Goal: Information Seeking & Learning: Learn about a topic

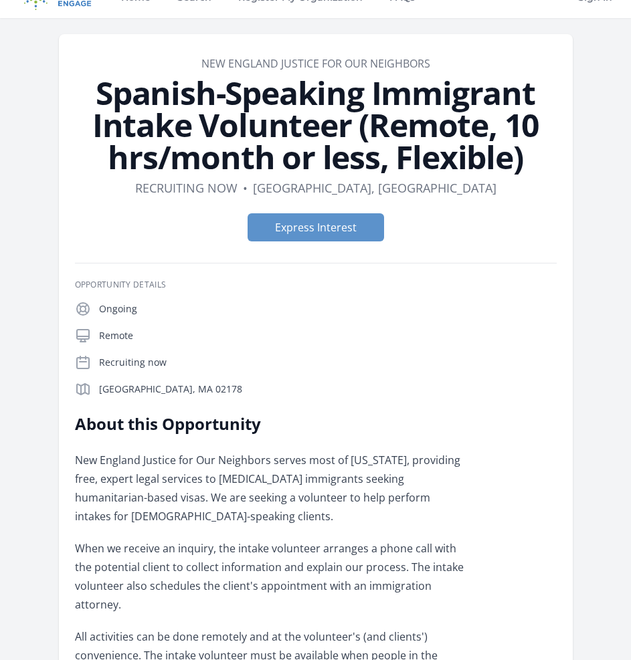
scroll to position [24, 0]
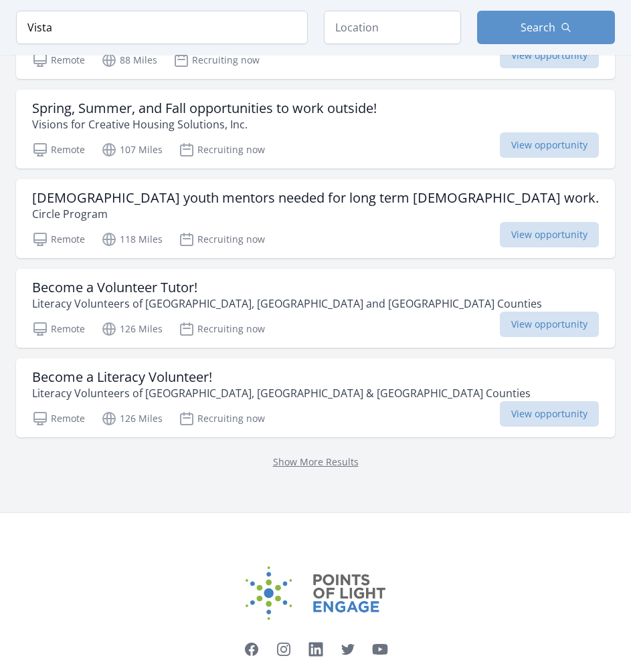
scroll to position [5785, 0]
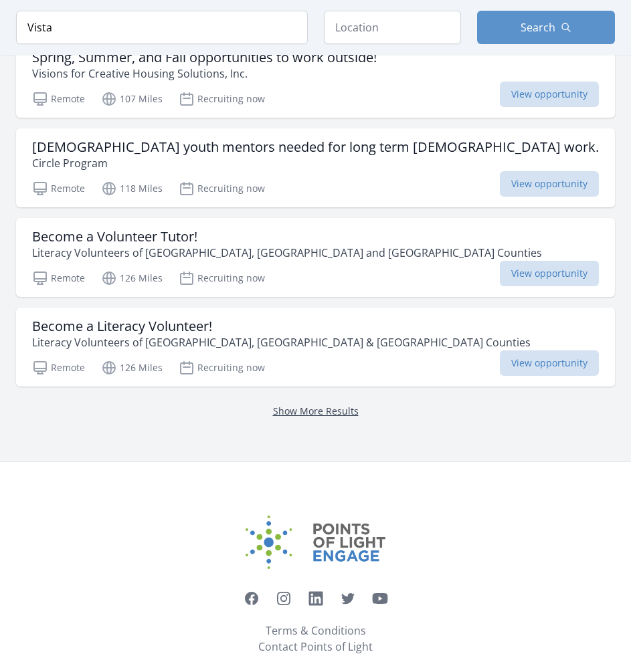
click at [334, 405] on link "Show More Results" at bounding box center [316, 411] width 86 height 13
click at [299, 405] on link "Show More Results" at bounding box center [316, 411] width 86 height 13
click at [318, 405] on link "Show More Results" at bounding box center [316, 411] width 86 height 13
click at [343, 405] on link "Show More Results" at bounding box center [316, 411] width 86 height 13
click at [342, 405] on link "Show More Results" at bounding box center [316, 411] width 86 height 13
